Goal: Task Accomplishment & Management: Manage account settings

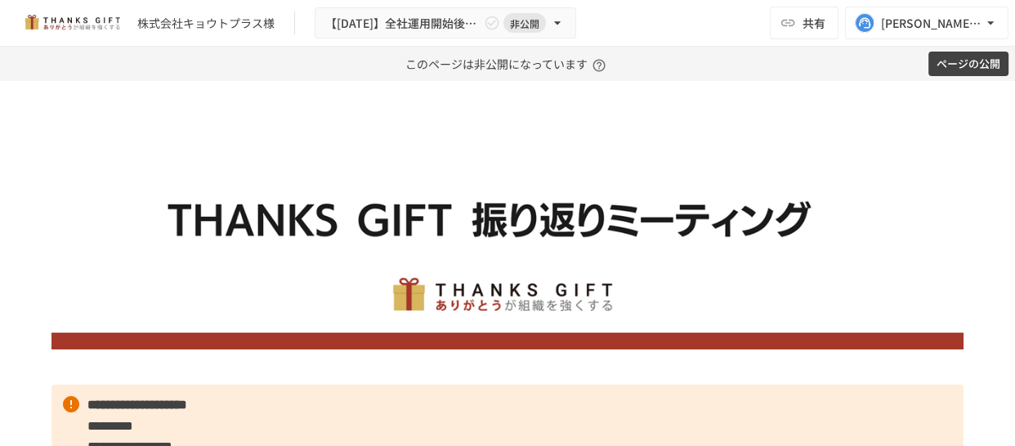
scroll to position [11274, 0]
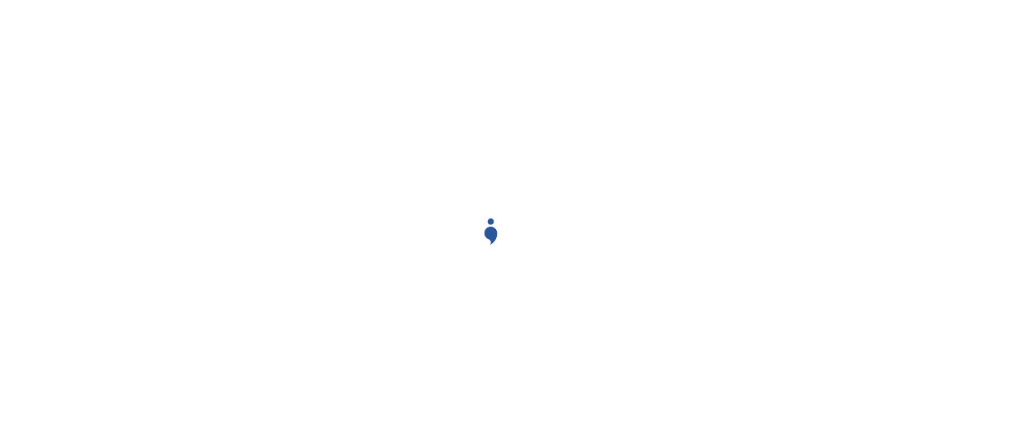
click at [327, 97] on div at bounding box center [507, 223] width 981 height 446
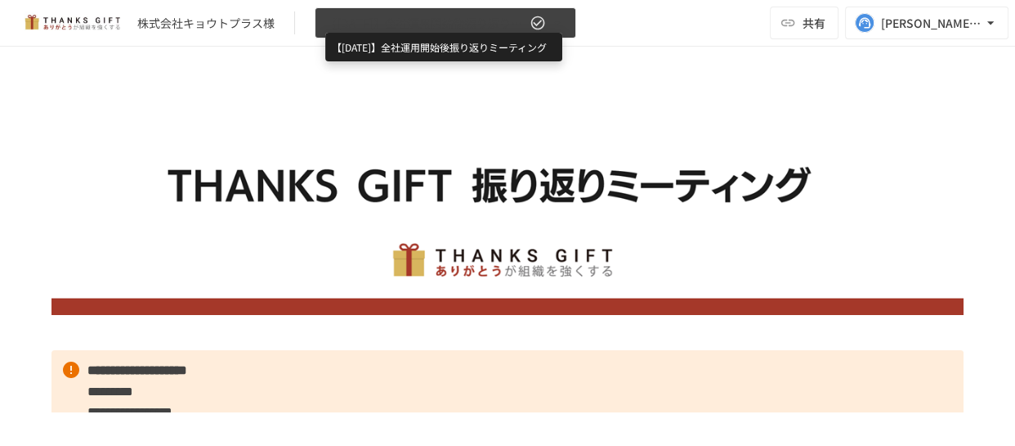
click at [412, 13] on span "【2025/7】全社運用開始後振り返りミーティング" at bounding box center [425, 23] width 201 height 20
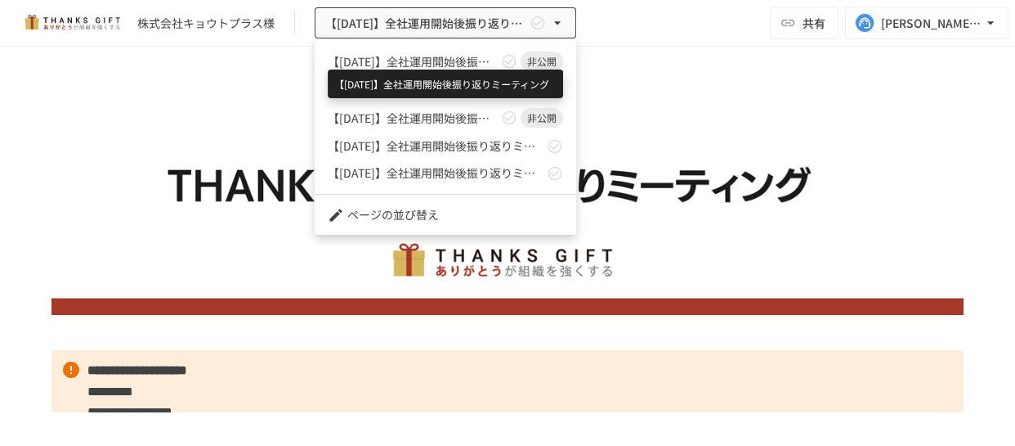
click at [473, 60] on span "【[DATE]】全社運用開始後振り返りミーティング" at bounding box center [413, 61] width 170 height 17
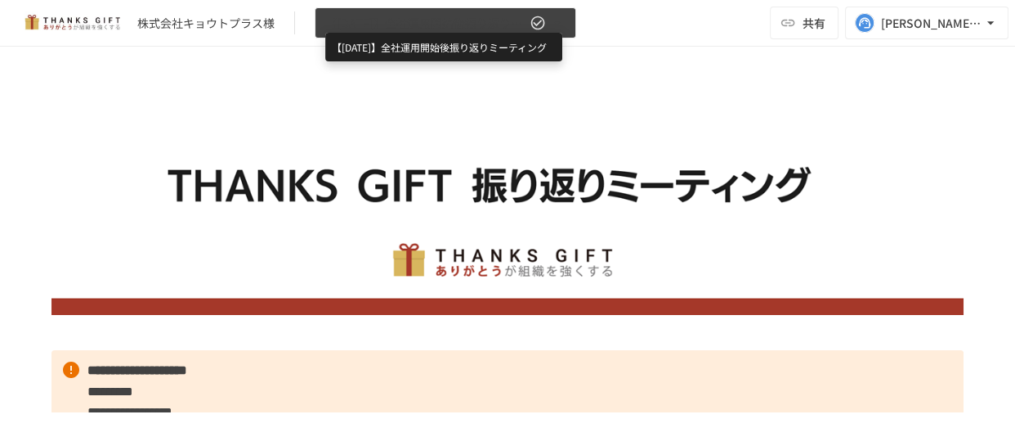
click at [485, 22] on span "【2025/7】全社運用開始後振り返りミーティング" at bounding box center [425, 23] width 201 height 20
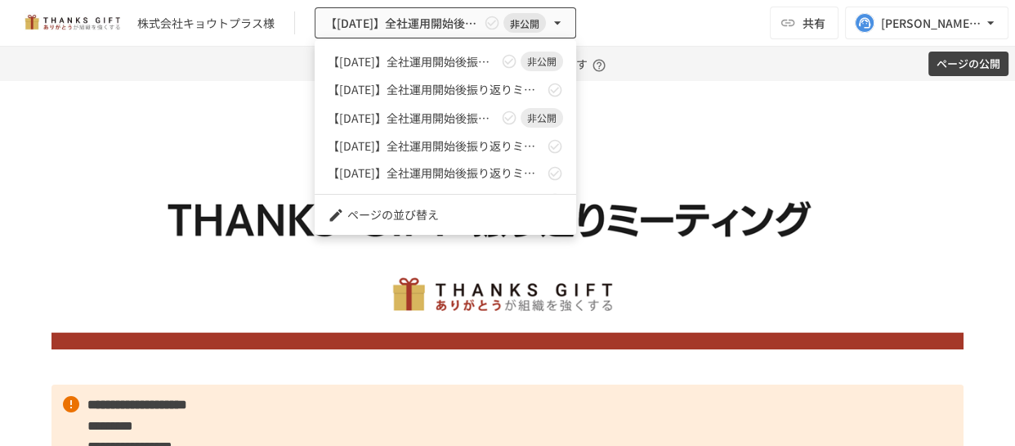
click at [217, 102] on div at bounding box center [507, 223] width 1015 height 446
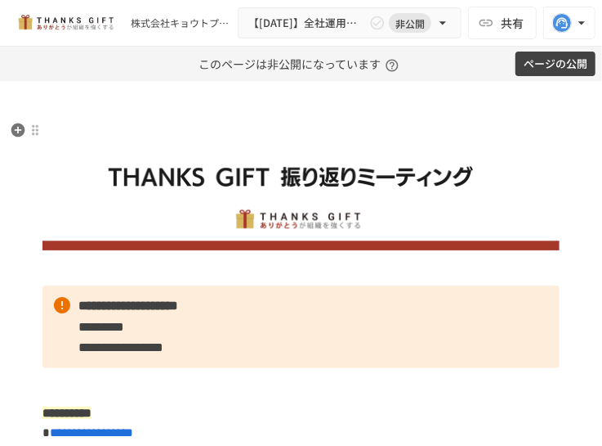
click at [473, 209] on img at bounding box center [301, 185] width 517 height 129
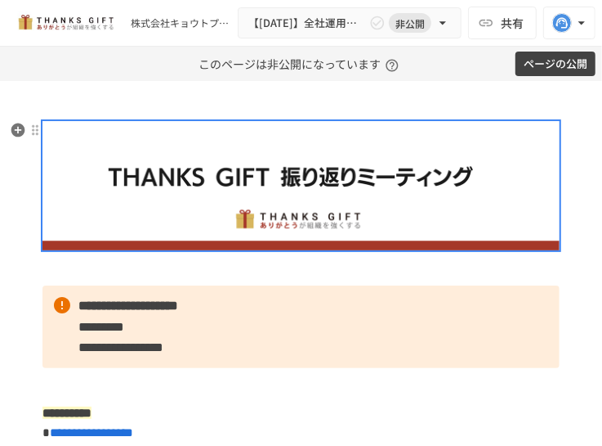
click at [392, 200] on img at bounding box center [301, 185] width 517 height 129
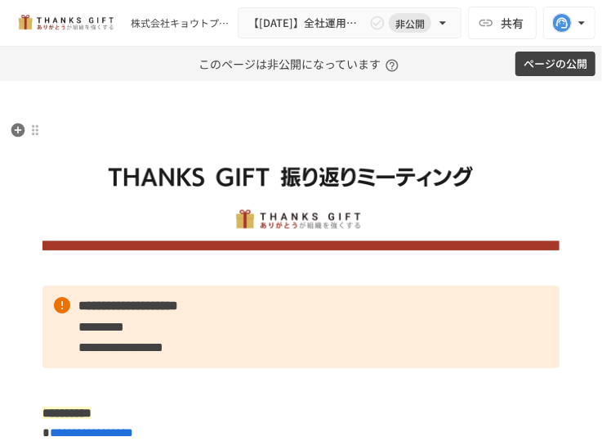
click at [378, 183] on img at bounding box center [301, 185] width 517 height 129
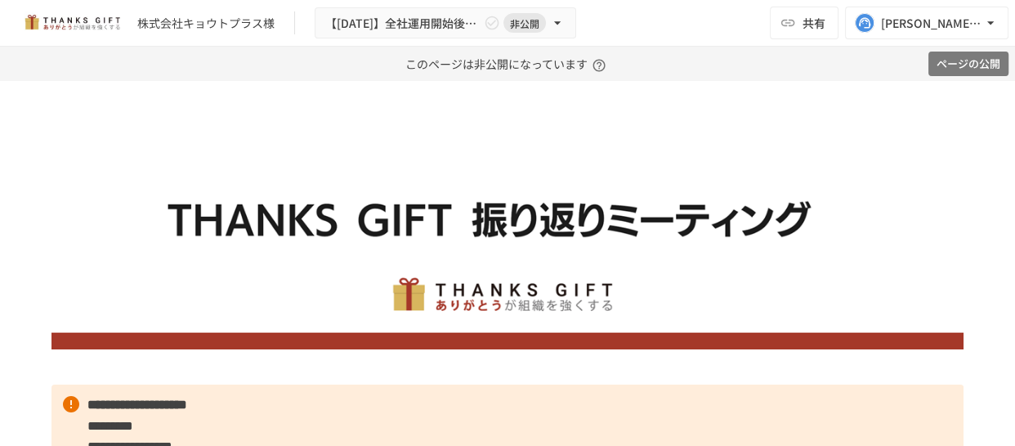
click at [959, 57] on button "ページの公開" at bounding box center [969, 64] width 80 height 25
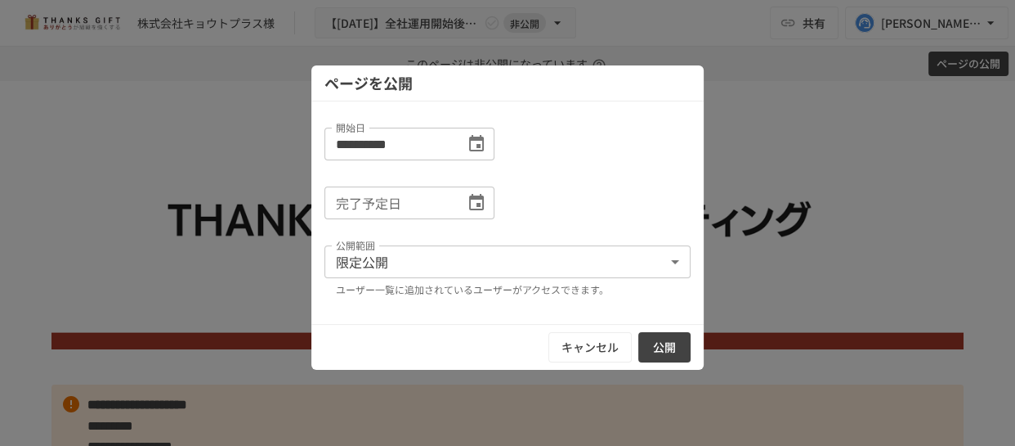
click at [657, 337] on button "公開" at bounding box center [664, 347] width 52 height 30
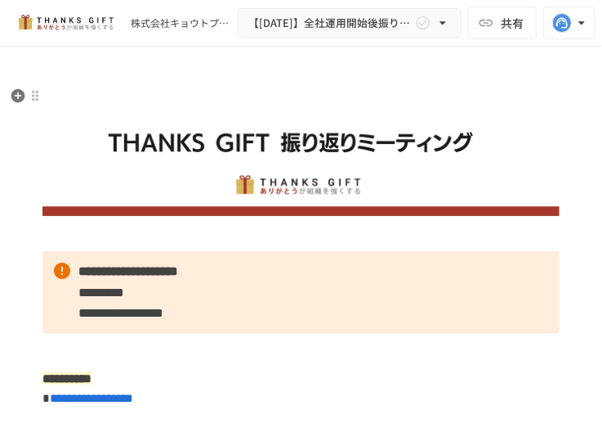
click at [272, 190] on img at bounding box center [301, 151] width 517 height 129
drag, startPoint x: 601, startPoint y: 217, endPoint x: 384, endPoint y: 138, distance: 230.4
click at [490, 142] on img at bounding box center [301, 151] width 517 height 129
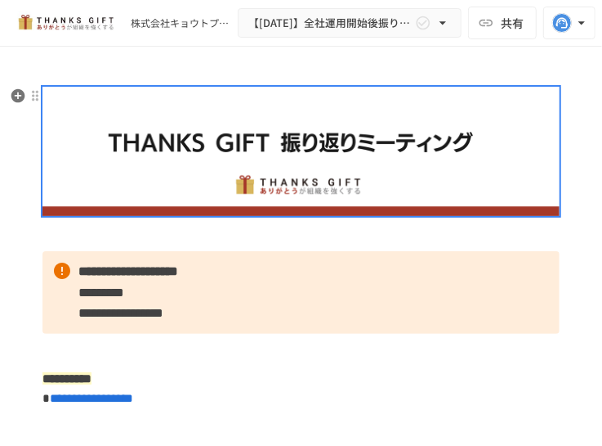
click at [384, 138] on img at bounding box center [301, 151] width 517 height 129
